Goal: Check status: Check status

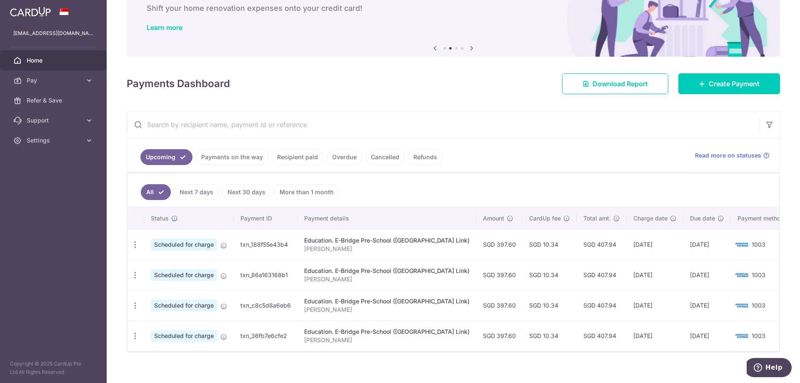
scroll to position [59, 0]
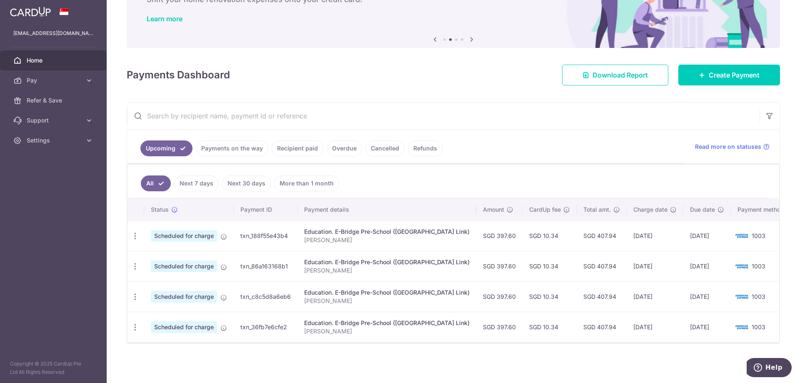
click at [234, 148] on link "Payments on the way" at bounding box center [232, 148] width 73 height 16
click at [283, 147] on link "Recipient paid" at bounding box center [298, 148] width 52 height 16
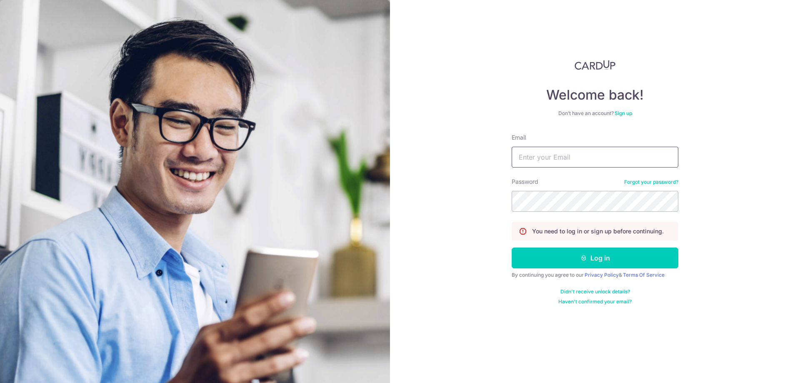
click at [569, 164] on input "Email" at bounding box center [595, 157] width 167 height 21
type input "[EMAIL_ADDRESS][DOMAIN_NAME]"
click at [512, 248] on button "Log in" at bounding box center [595, 258] width 167 height 21
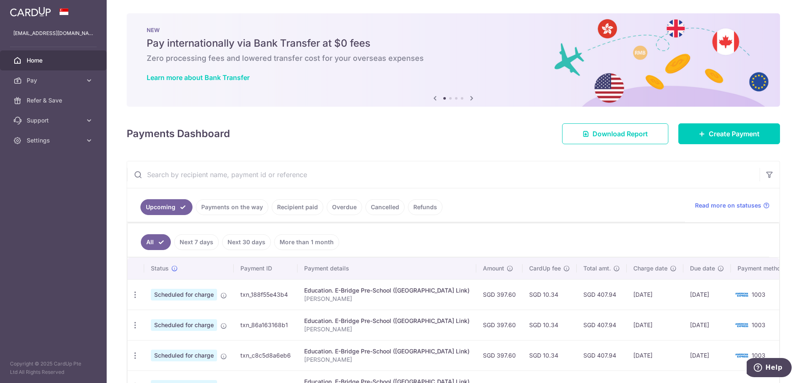
click at [288, 208] on link "Recipient paid" at bounding box center [298, 207] width 52 height 16
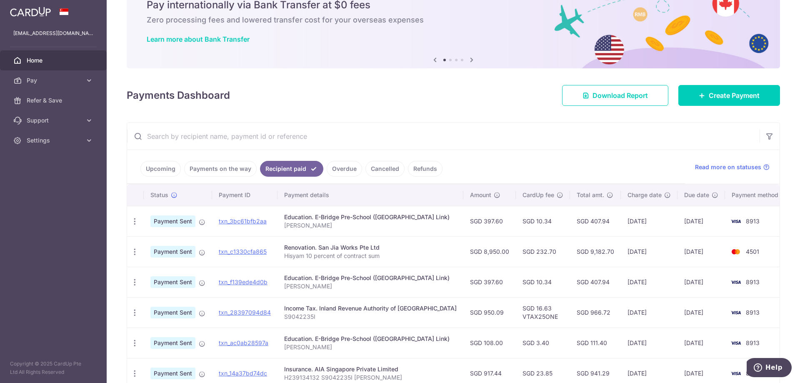
scroll to position [42, 0]
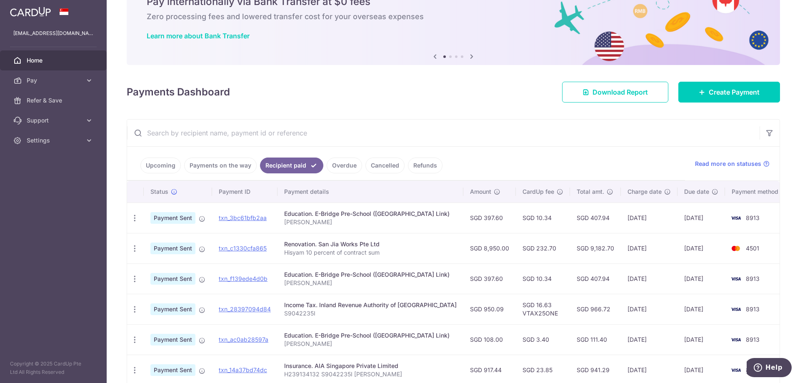
click at [240, 168] on link "Payments on the way" at bounding box center [220, 166] width 73 height 16
